Goal: Find specific page/section: Find specific page/section

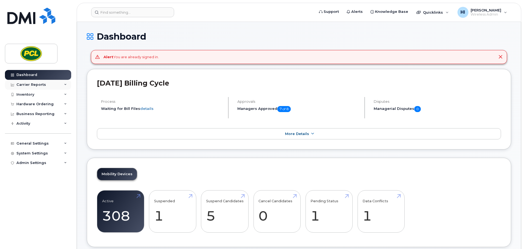
click at [25, 84] on div "Carrier Reports" at bounding box center [31, 85] width 30 height 4
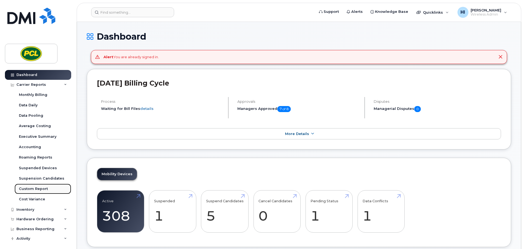
click at [30, 189] on div "Custom Report" at bounding box center [33, 189] width 29 height 5
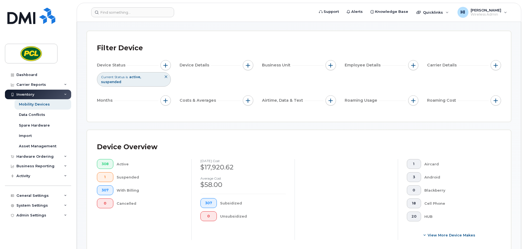
scroll to position [19, 0]
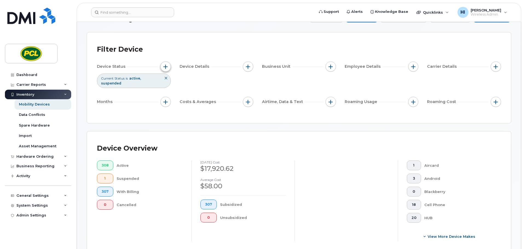
click at [165, 66] on span "button" at bounding box center [165, 67] width 4 height 4
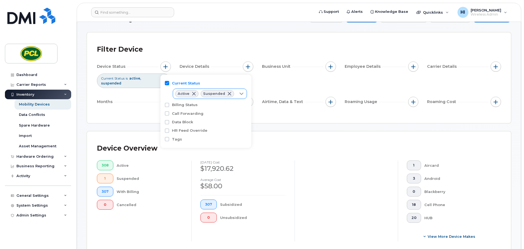
click at [240, 92] on icon at bounding box center [241, 94] width 4 height 4
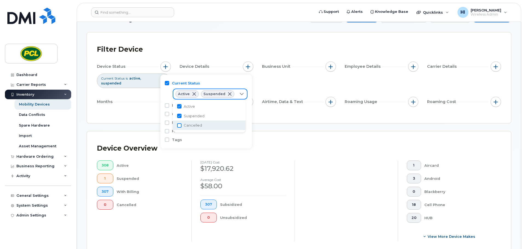
click at [179, 125] on input "Cancelled" at bounding box center [179, 125] width 4 height 4
checkbox input "true"
click at [135, 101] on div "Months" at bounding box center [134, 102] width 74 height 10
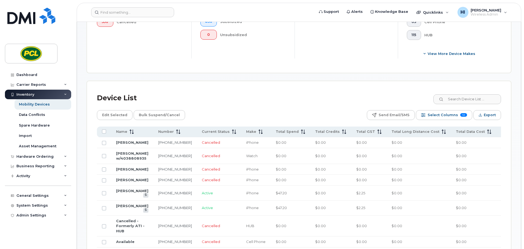
scroll to position [217, 0]
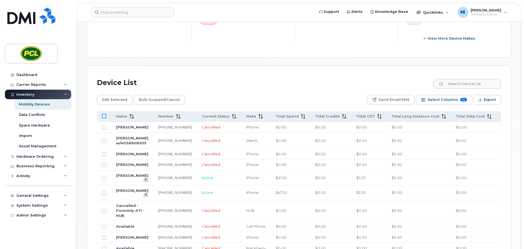
click at [103, 117] on input "All items unselected" at bounding box center [104, 116] width 4 height 4
checkbox input "true"
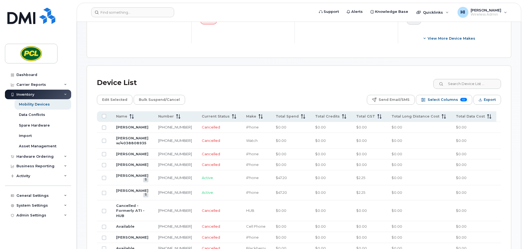
checkbox input "true"
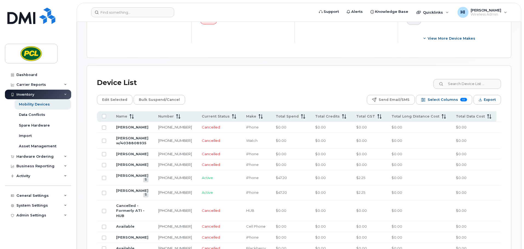
checkbox input "true"
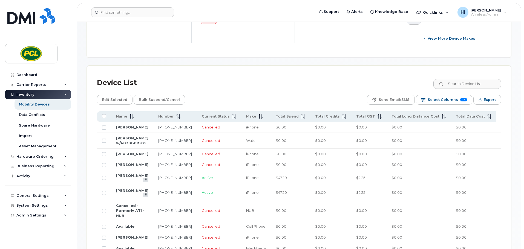
checkbox input "true"
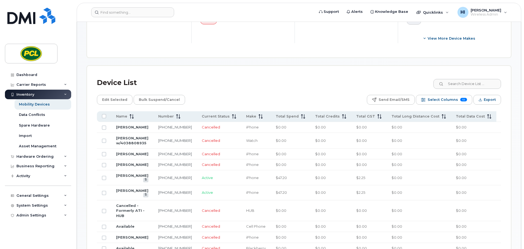
checkbox input "true"
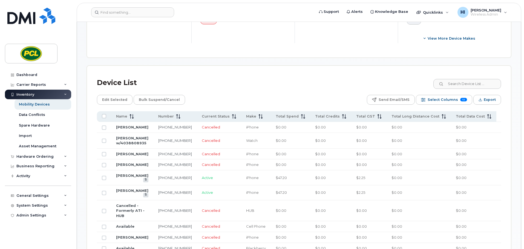
checkbox input "true"
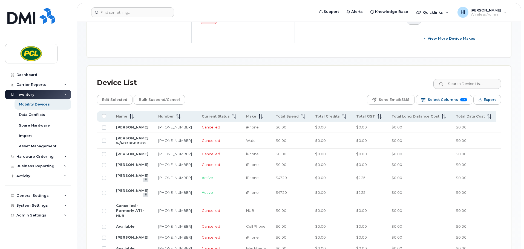
checkbox input "true"
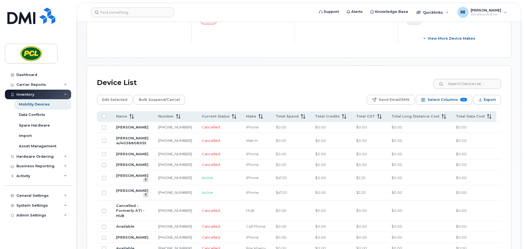
checkbox input "true"
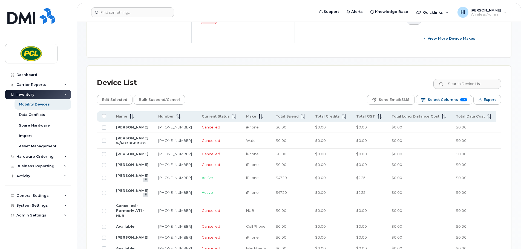
checkbox input "true"
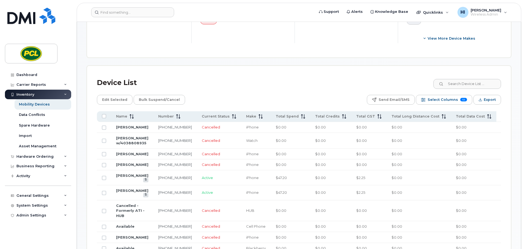
checkbox input "true"
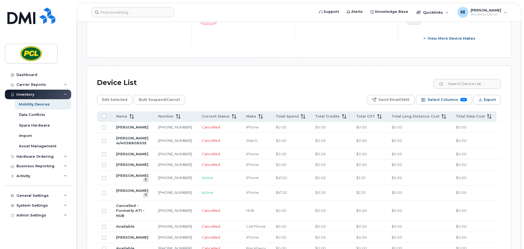
checkbox input "true"
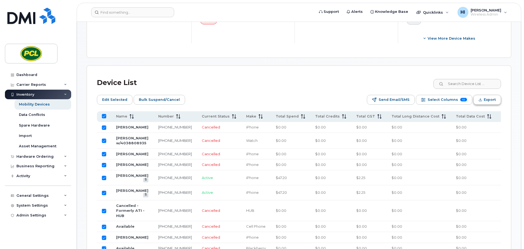
click at [489, 99] on span "Export" at bounding box center [489, 100] width 12 height 8
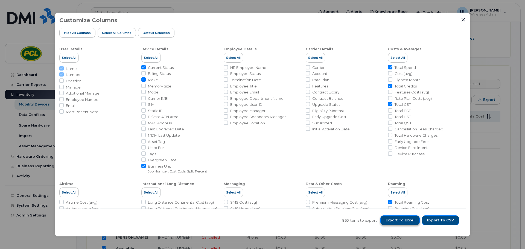
click at [404, 221] on span "Export to Excel" at bounding box center [400, 220] width 29 height 5
drag, startPoint x: 463, startPoint y: 20, endPoint x: 463, endPoint y: 24, distance: 3.9
click at [463, 20] on icon "Close" at bounding box center [464, 20] width 4 height 4
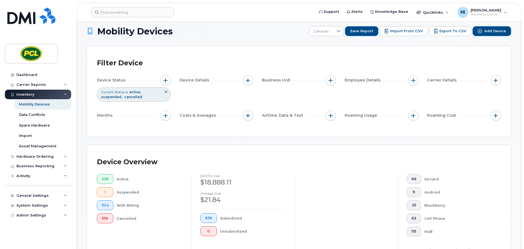
scroll to position [0, 0]
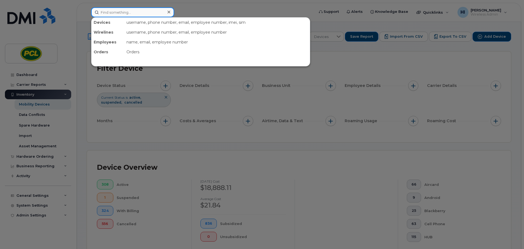
click at [104, 13] on input at bounding box center [132, 12] width 83 height 10
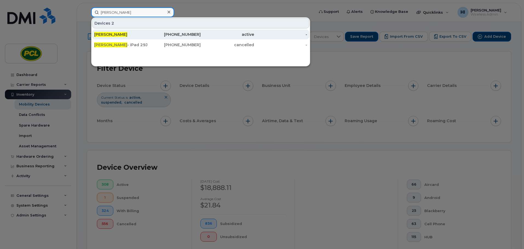
type input "matt simon"
click at [125, 33] on div "Matt Simon" at bounding box center [120, 34] width 53 height 5
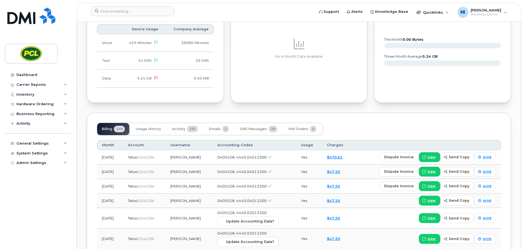
scroll to position [315, 0]
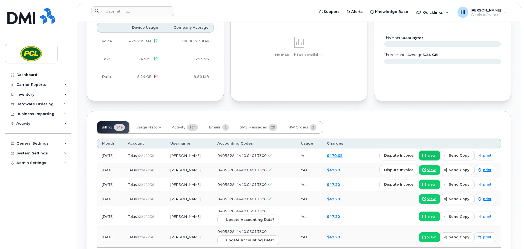
click at [432, 155] on span "view" at bounding box center [431, 155] width 8 height 5
click at [106, 7] on input at bounding box center [132, 11] width 83 height 10
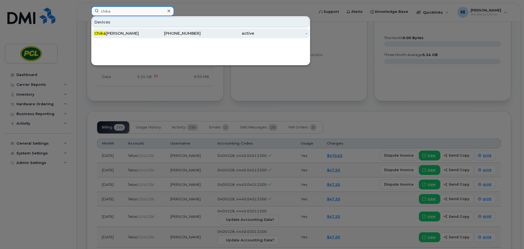
type input "chika"
click at [119, 33] on div "Chika mara Apakama" at bounding box center [120, 33] width 53 height 5
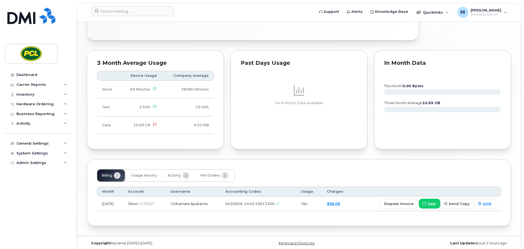
scroll to position [267, 0]
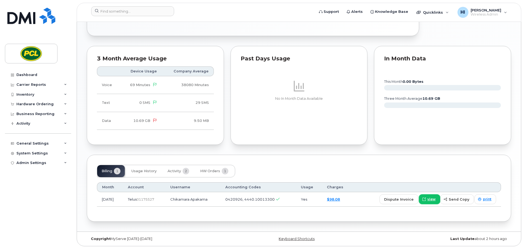
click at [431, 201] on span "view" at bounding box center [431, 199] width 8 height 5
click at [104, 10] on input at bounding box center [132, 11] width 83 height 10
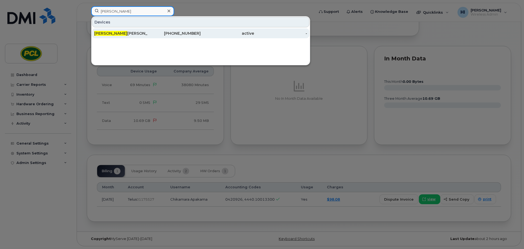
type input "emily t"
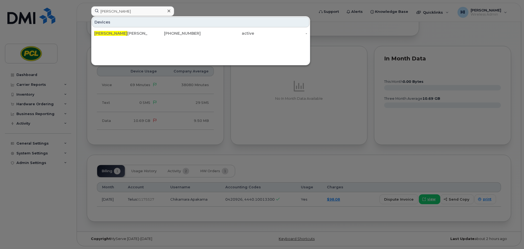
drag, startPoint x: 123, startPoint y: 31, endPoint x: 171, endPoint y: 105, distance: 87.6
click at [123, 31] on div "Emily T ang-Tran" at bounding box center [120, 33] width 53 height 5
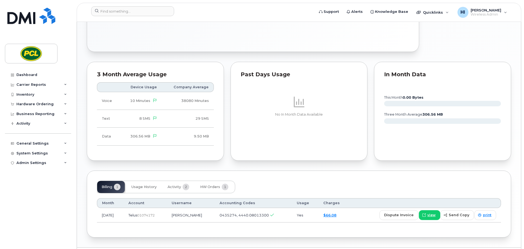
scroll to position [280, 0]
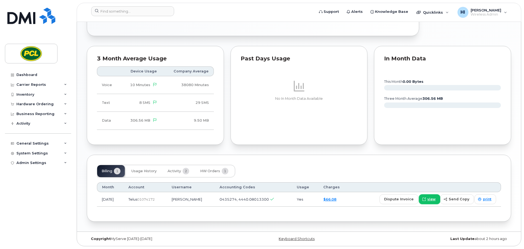
click at [432, 199] on span "view" at bounding box center [431, 199] width 8 height 5
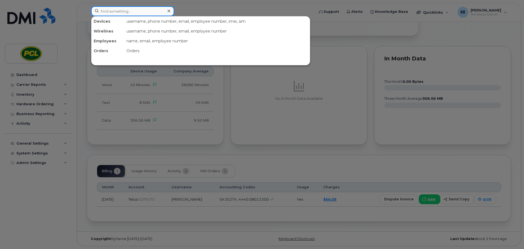
click at [109, 9] on input at bounding box center [132, 11] width 83 height 10
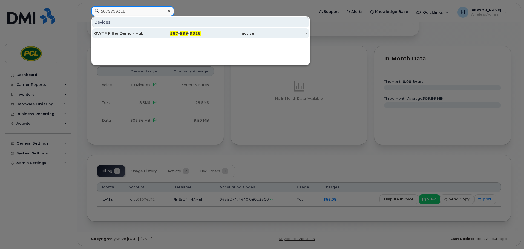
type input "5879999318"
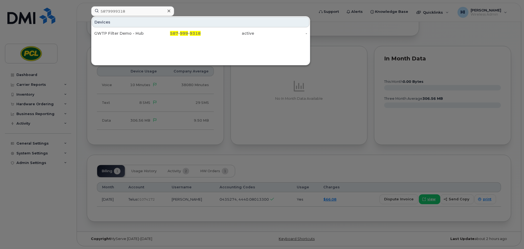
drag, startPoint x: 129, startPoint y: 33, endPoint x: 187, endPoint y: 115, distance: 100.0
click at [129, 33] on div "GWTP Filter Demo - Hub" at bounding box center [120, 33] width 53 height 5
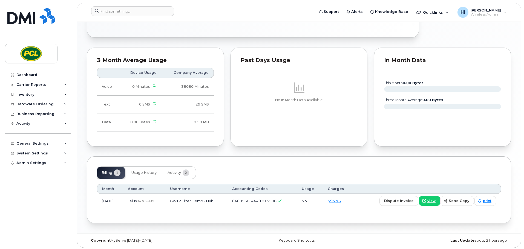
scroll to position [278, 0]
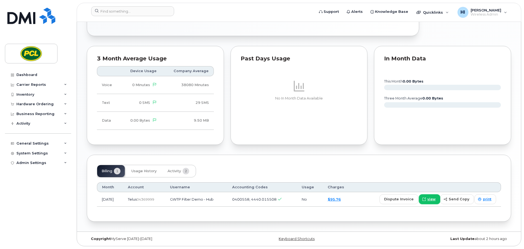
click at [432, 199] on span "view" at bounding box center [431, 199] width 8 height 5
click at [114, 8] on input at bounding box center [132, 11] width 83 height 10
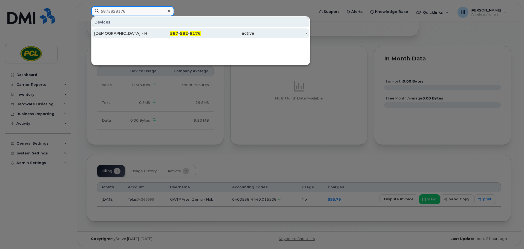
type input "5875828176"
click at [117, 32] on div "[DEMOGRAPHIC_DATA] - Hub" at bounding box center [120, 33] width 53 height 5
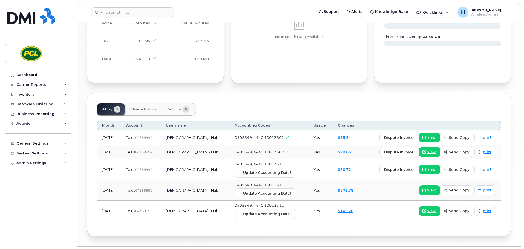
scroll to position [307, 0]
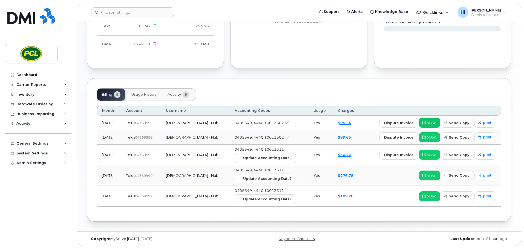
click at [434, 121] on span "view" at bounding box center [431, 122] width 8 height 5
click at [432, 137] on span "view" at bounding box center [431, 137] width 8 height 5
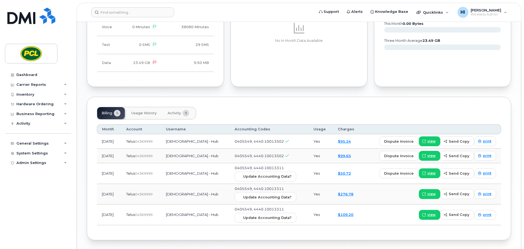
scroll to position [280, 0]
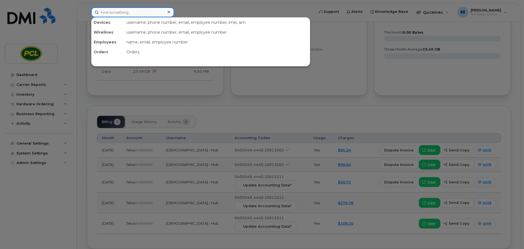
click at [106, 12] on input at bounding box center [132, 12] width 83 height 10
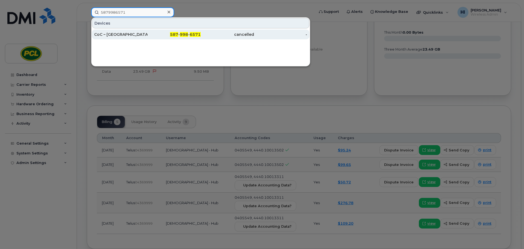
type input "5879986571"
click at [120, 35] on div "CoC – Pump Station - Hub" at bounding box center [120, 34] width 53 height 5
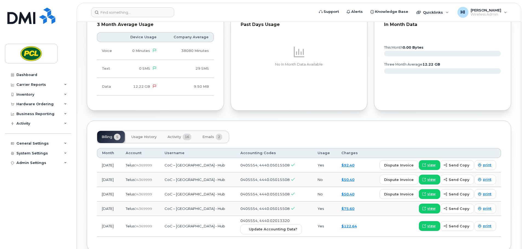
scroll to position [267, 0]
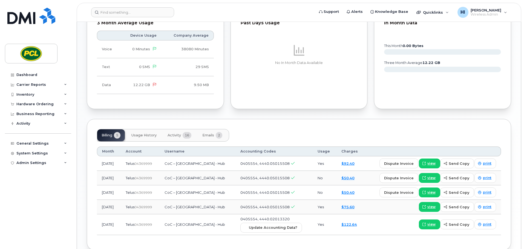
click at [174, 135] on span "Activity" at bounding box center [173, 135] width 13 height 4
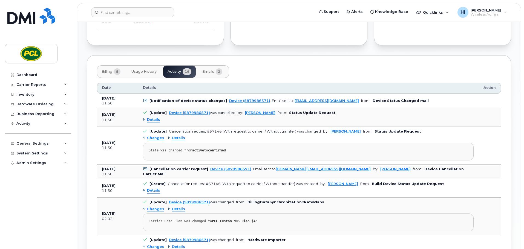
scroll to position [308, 0]
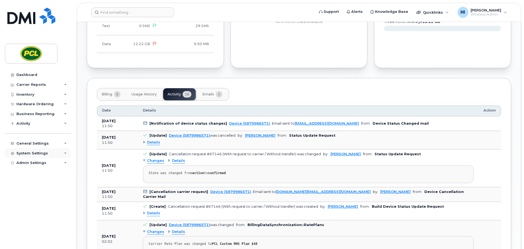
click at [30, 153] on div "System Settings" at bounding box center [31, 153] width 31 height 4
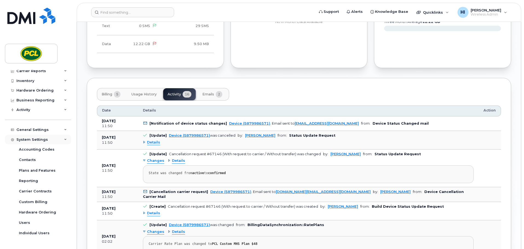
scroll to position [21, 0]
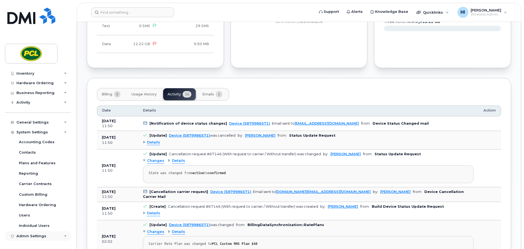
click at [34, 236] on div "Admin Settings" at bounding box center [31, 236] width 30 height 4
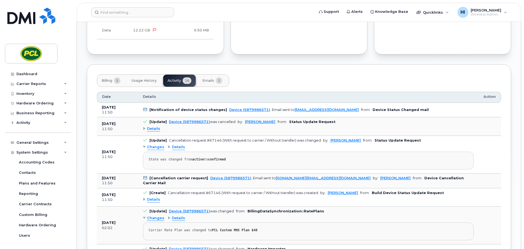
scroll to position [0, 0]
click at [66, 143] on div "General Settings" at bounding box center [38, 144] width 66 height 10
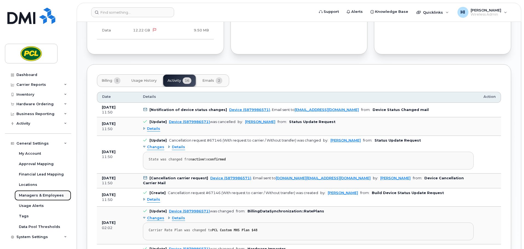
click at [26, 195] on div "Managers & Employees" at bounding box center [41, 195] width 45 height 5
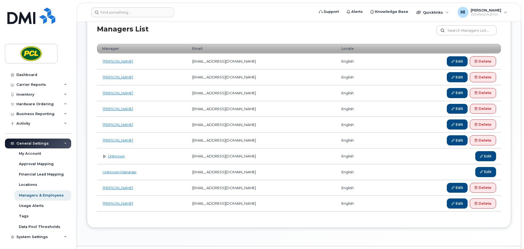
scroll to position [68, 0]
